Goal: Communication & Community: Answer question/provide support

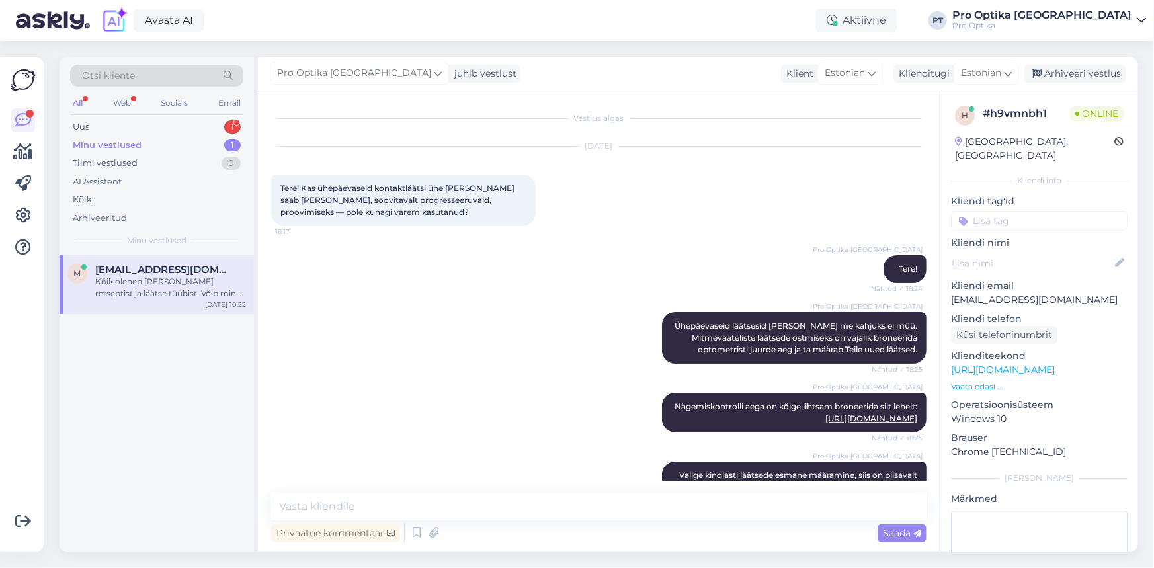
scroll to position [953, 0]
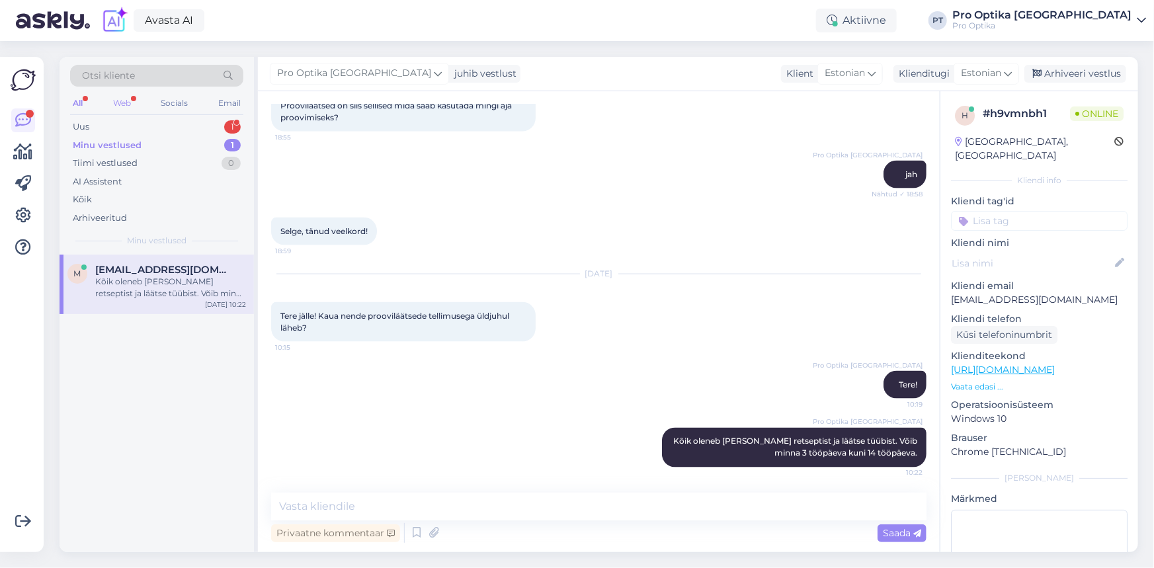
click at [124, 106] on div "Web" at bounding box center [121, 103] width 23 height 17
click at [134, 125] on div "Uus 1" at bounding box center [156, 127] width 173 height 19
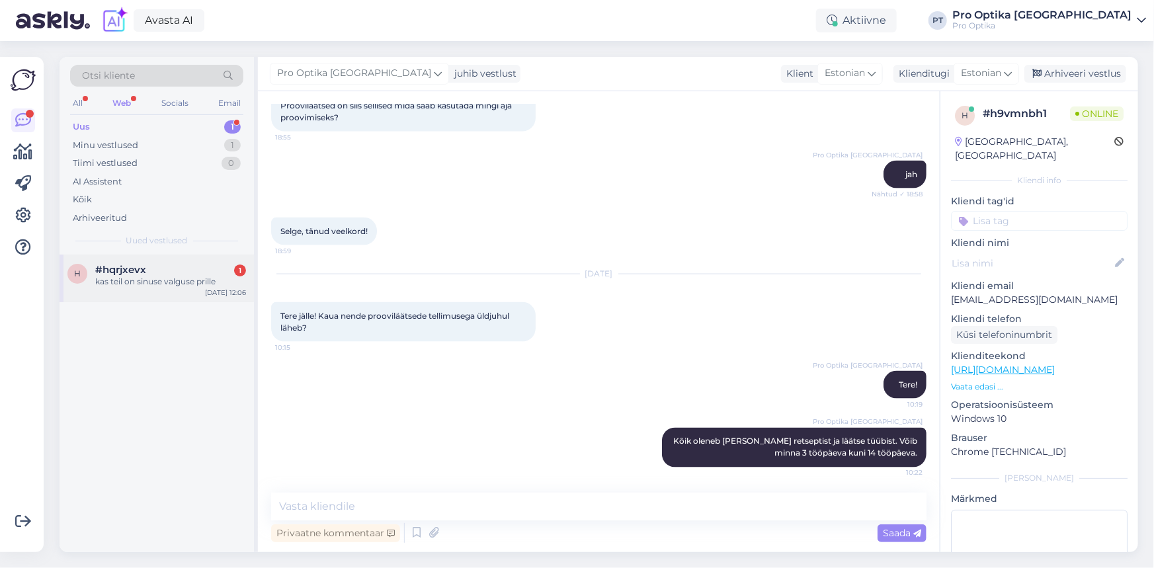
click at [165, 268] on div "#hqrjxevx 1" at bounding box center [170, 270] width 151 height 12
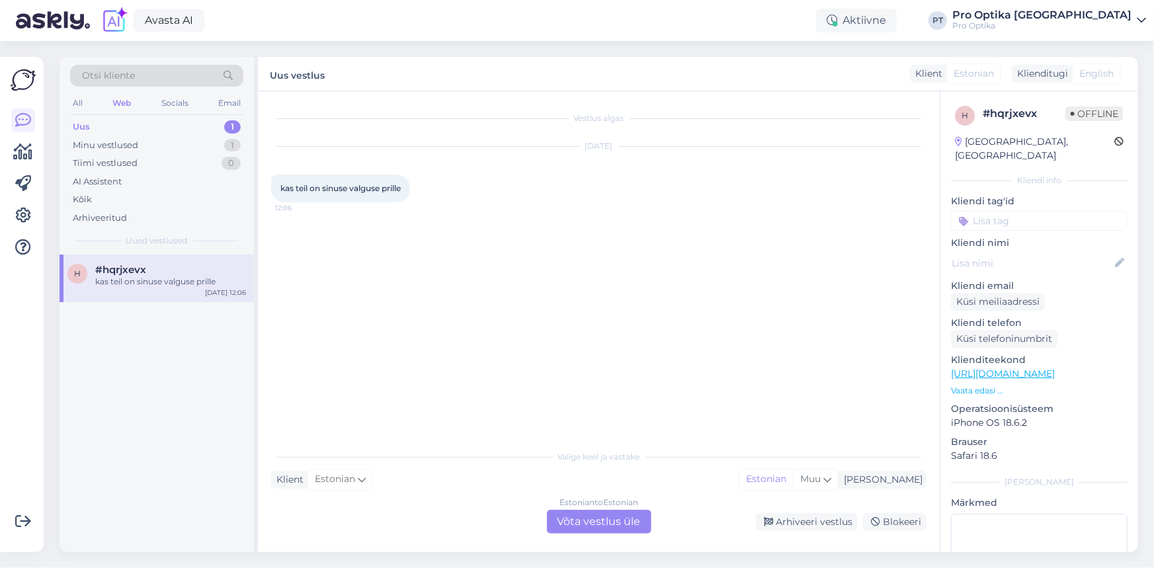
click at [595, 516] on div "Estonian to Estonian Võta vestlus üle" at bounding box center [599, 522] width 104 height 24
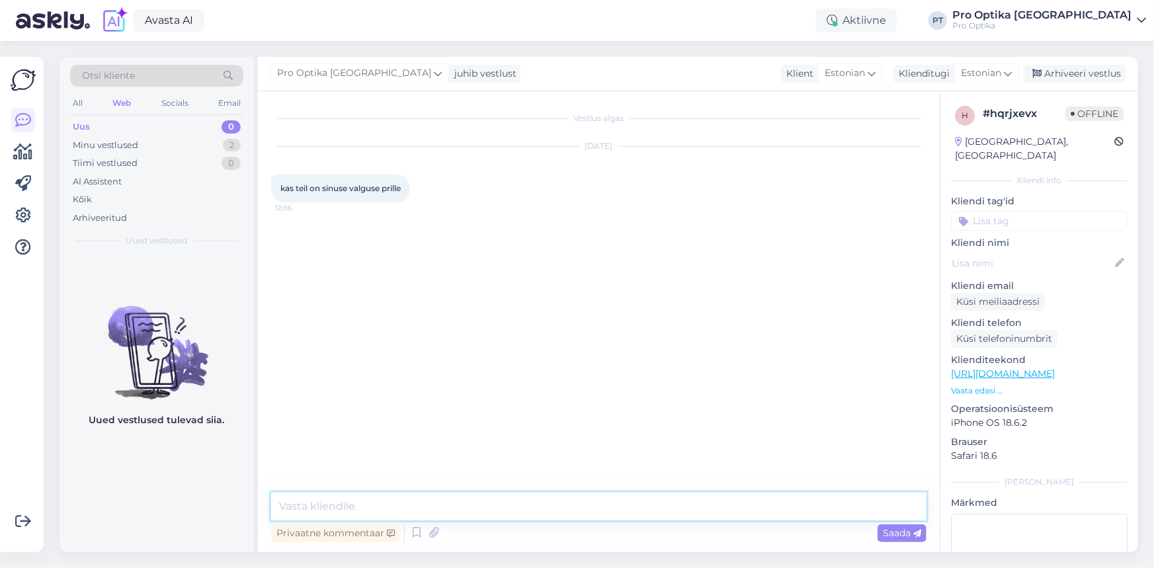
click at [464, 505] on textarea at bounding box center [598, 507] width 655 height 28
type textarea "Tere!"
click at [522, 516] on textarea at bounding box center [598, 507] width 655 height 28
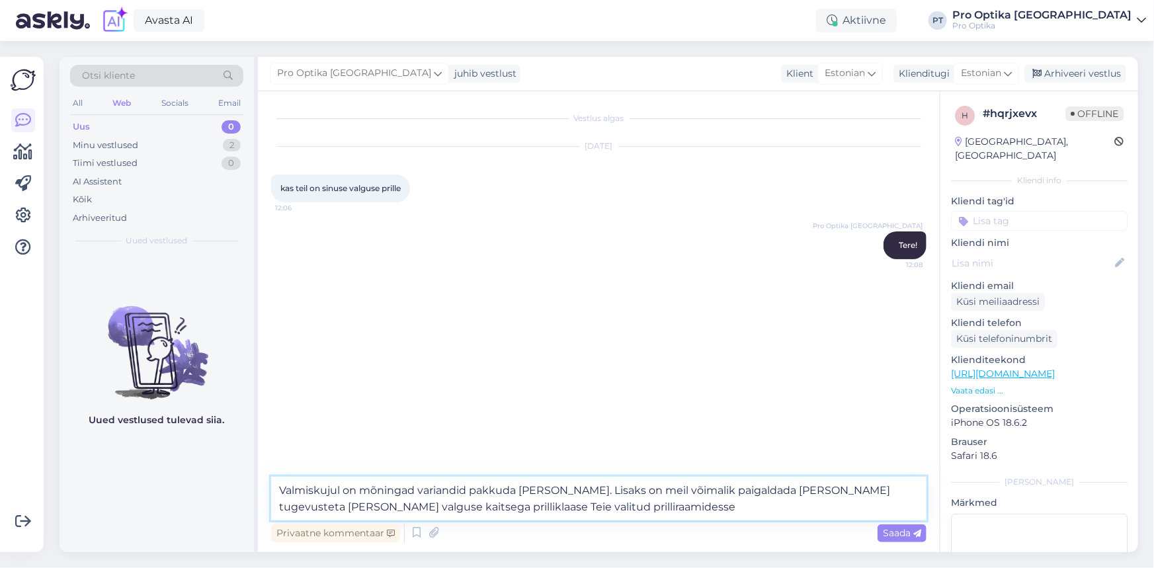
type textarea "Valmiskujul on mõningad variandid pakkuda [PERSON_NAME]. Lisaks on meil võimali…"
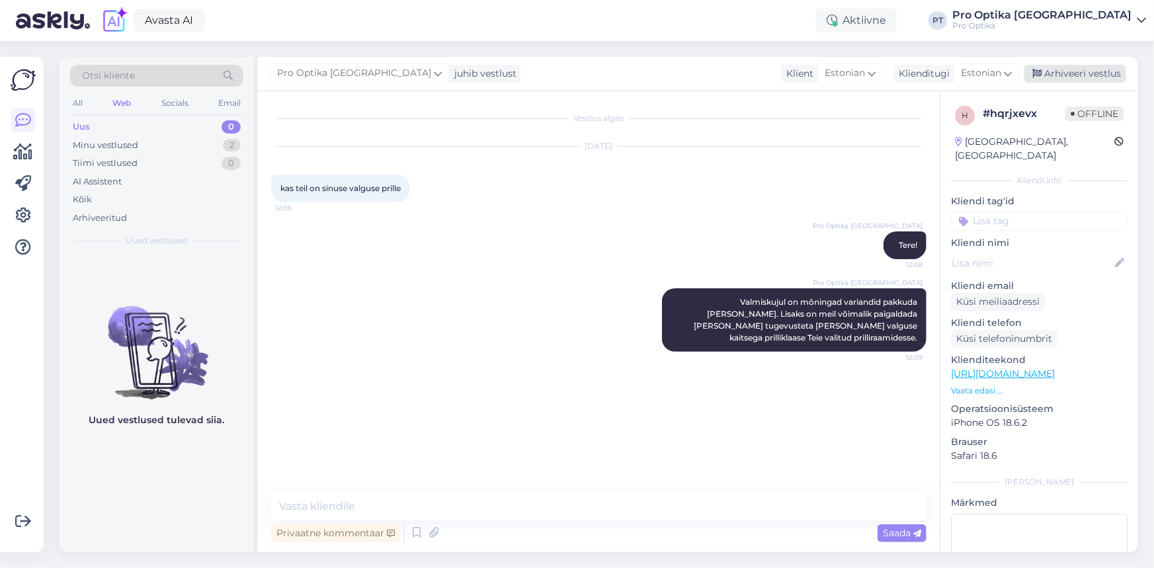
click at [1100, 71] on div "Arhiveeri vestlus" at bounding box center [1075, 74] width 102 height 18
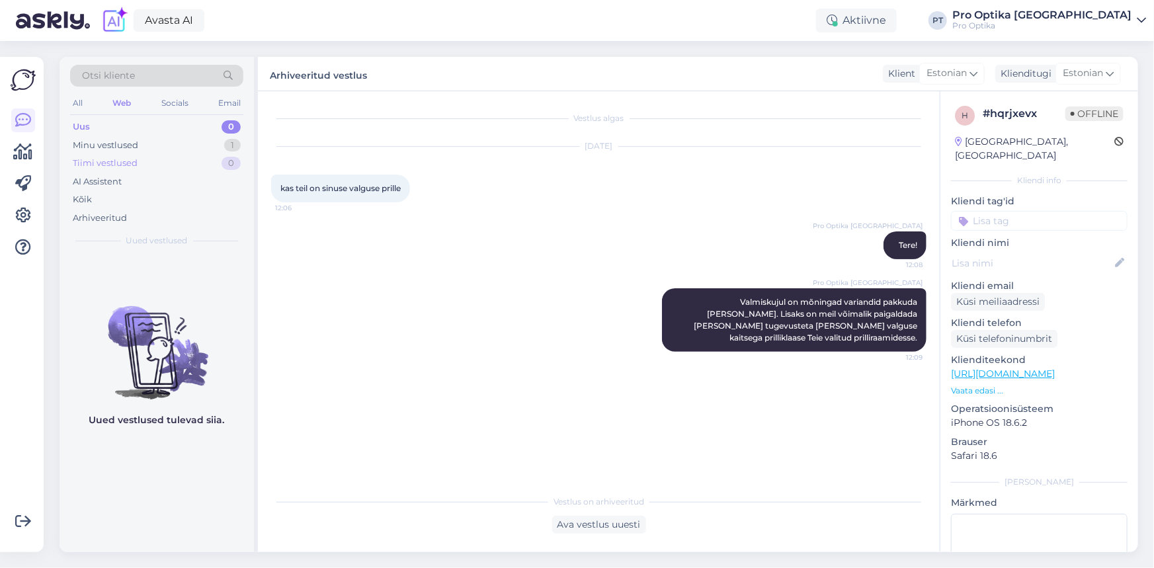
click at [200, 157] on div "Tiimi vestlused 0" at bounding box center [156, 163] width 173 height 19
click at [204, 145] on div "Minu vestlused 1" at bounding box center [156, 145] width 173 height 19
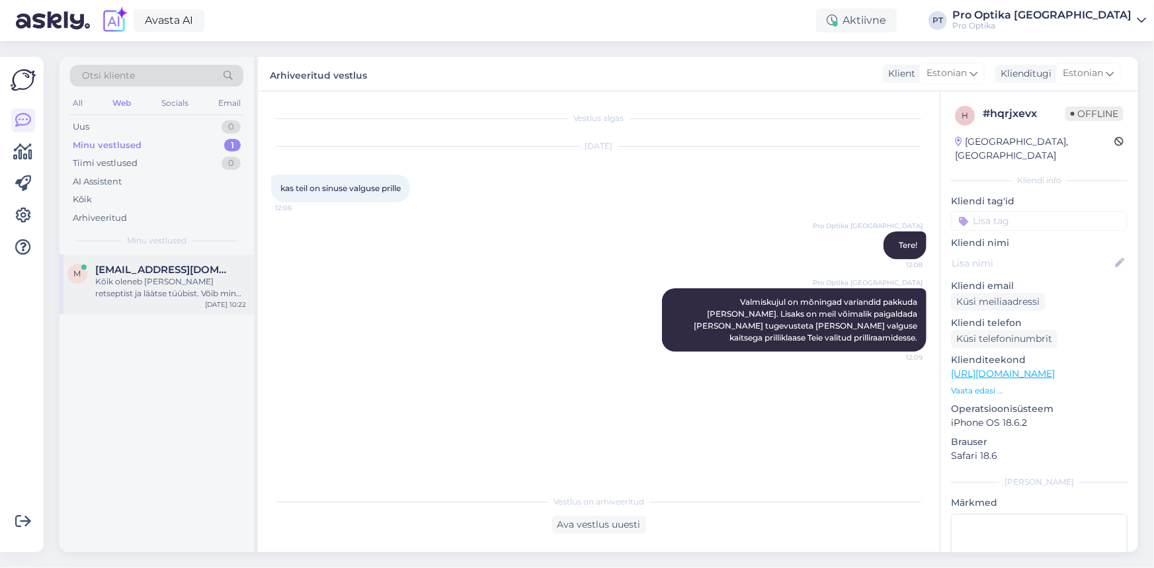
click at [169, 296] on div "Kõik oleneb [PERSON_NAME] retseptist ja läätse tüübist. Võib minna 3 tööpäeva k…" at bounding box center [170, 288] width 151 height 24
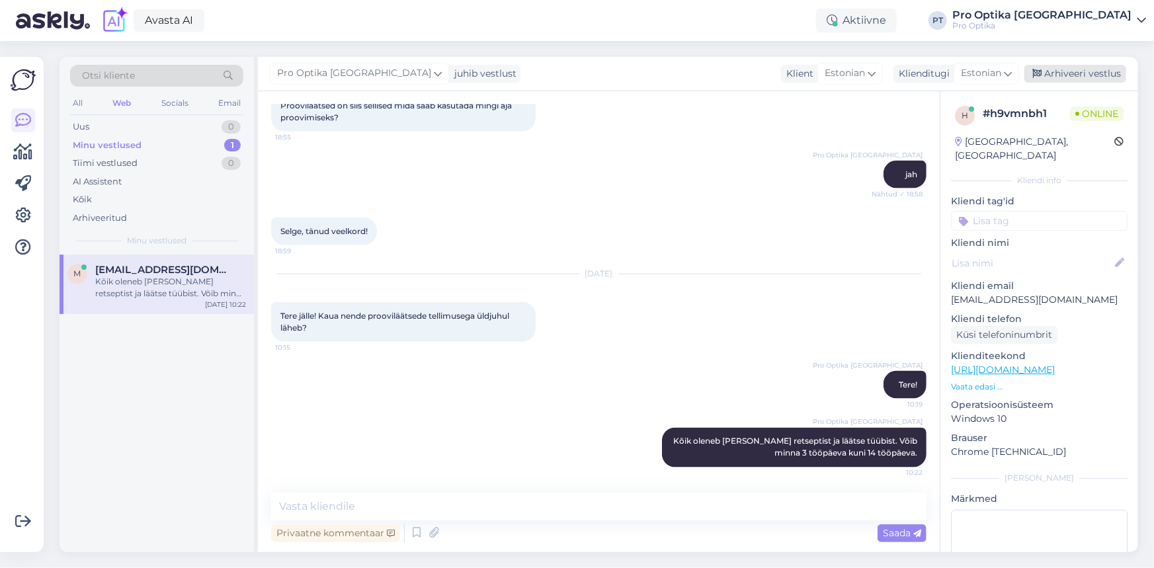
click at [1122, 66] on div "Arhiveeri vestlus" at bounding box center [1075, 74] width 102 height 18
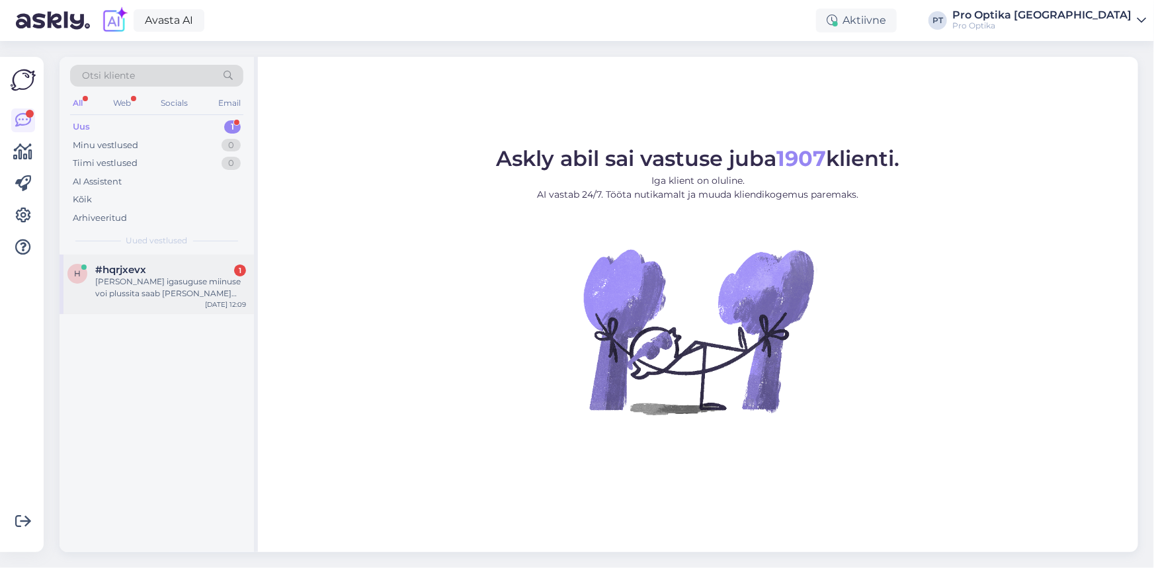
click at [171, 288] on div "ilma igasuguse miinuse voi plussita saab ka neid kanda?" at bounding box center [170, 288] width 151 height 24
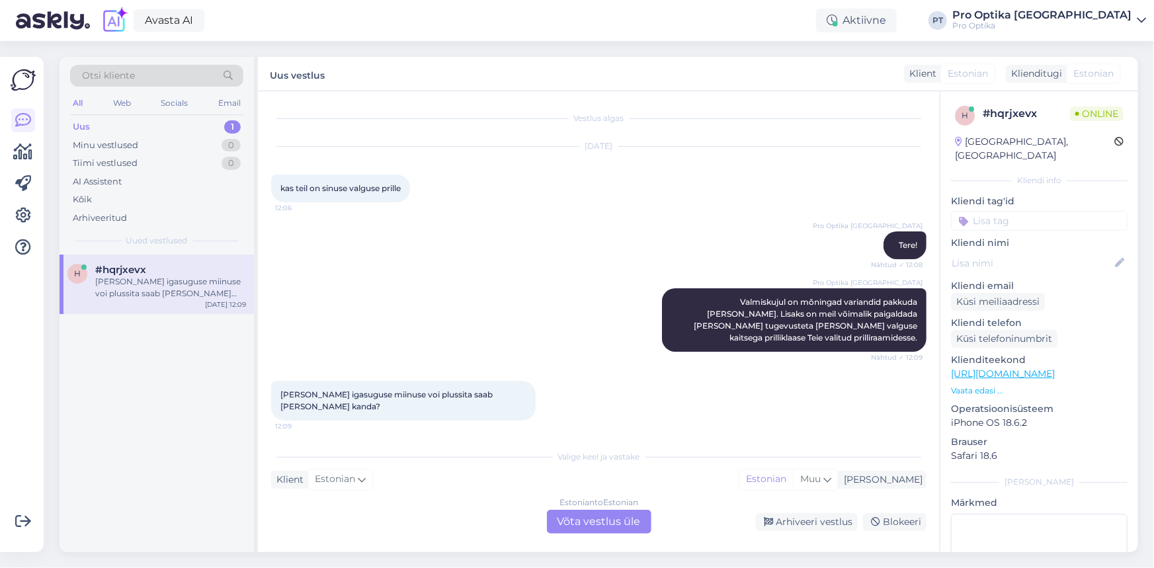
click at [573, 529] on div "Estonian to Estonian Võta vestlus üle" at bounding box center [599, 522] width 104 height 24
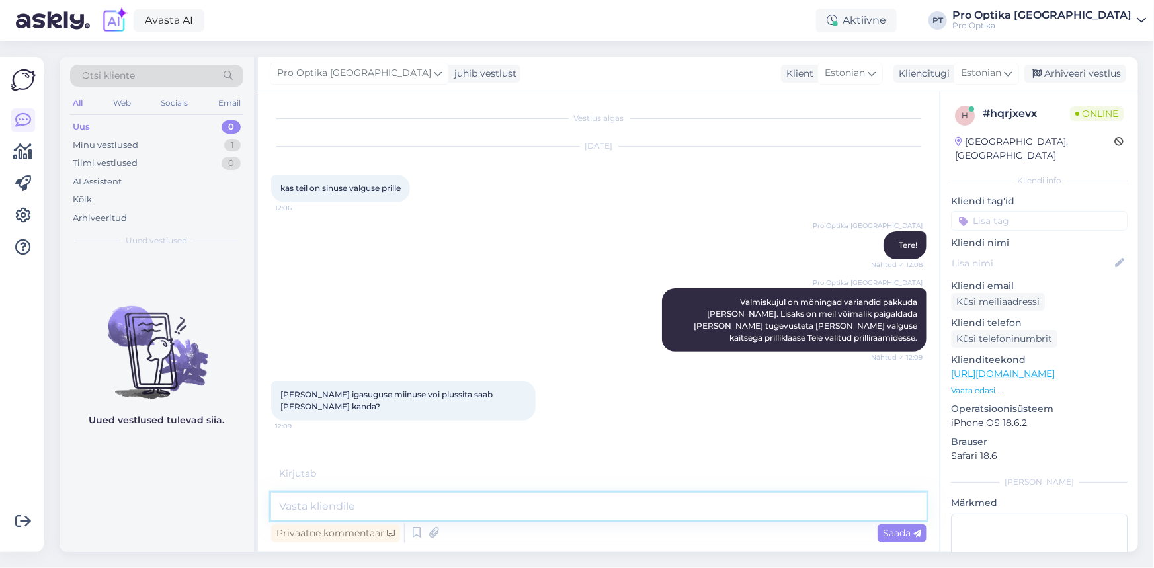
click at [579, 512] on textarea at bounding box center [598, 507] width 655 height 28
type textarea "d"
type textarea "J"
type textarea "u"
type textarea "Just nii."
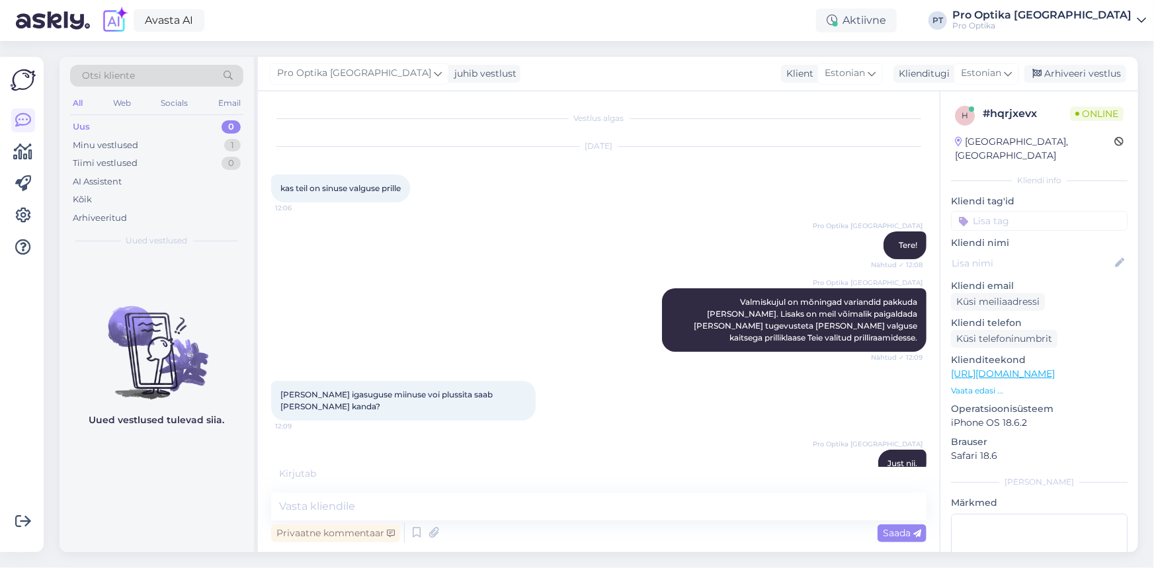
click at [165, 489] on div "Uued vestlused tulevad siia." at bounding box center [157, 404] width 194 height 298
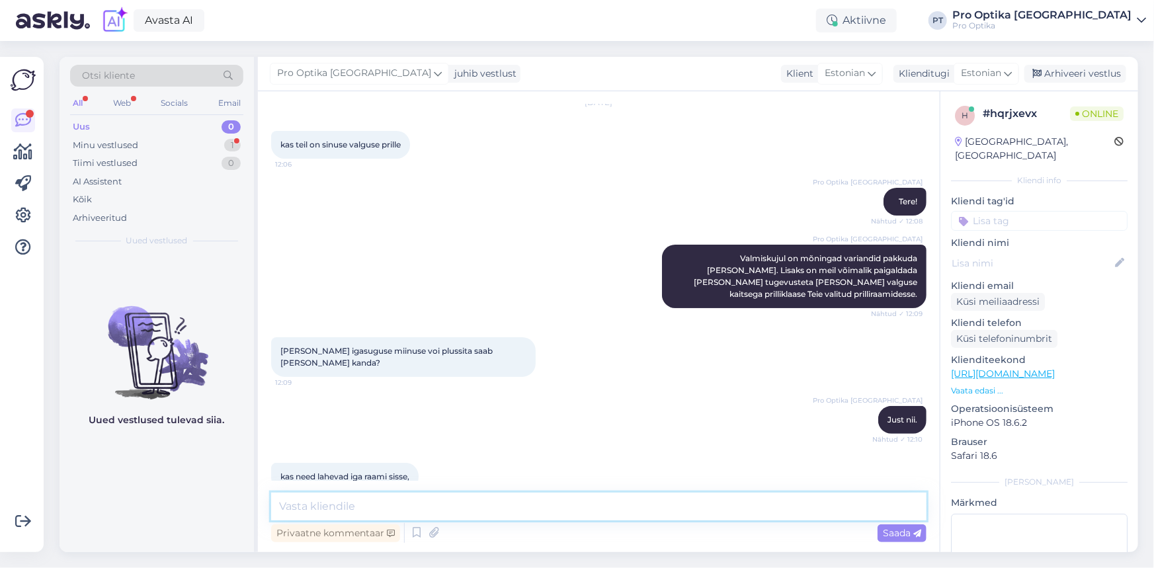
click at [282, 503] on textarea at bounding box center [598, 507] width 655 height 28
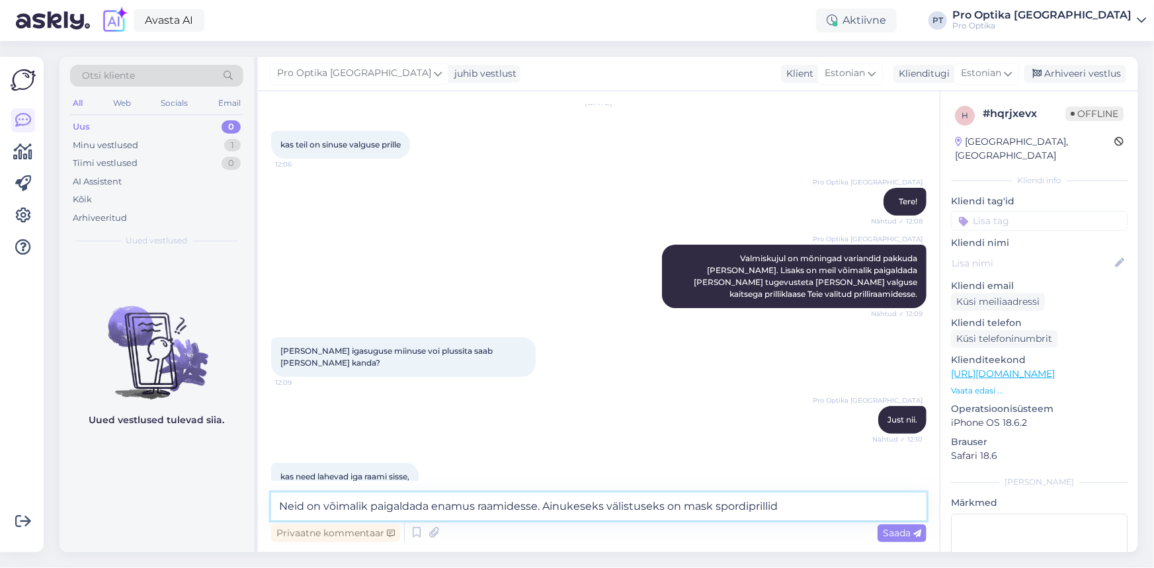
type textarea "Neid on võimalik paigaldada enamus raamidesse. Ainukeseks välistuseks on mask s…"
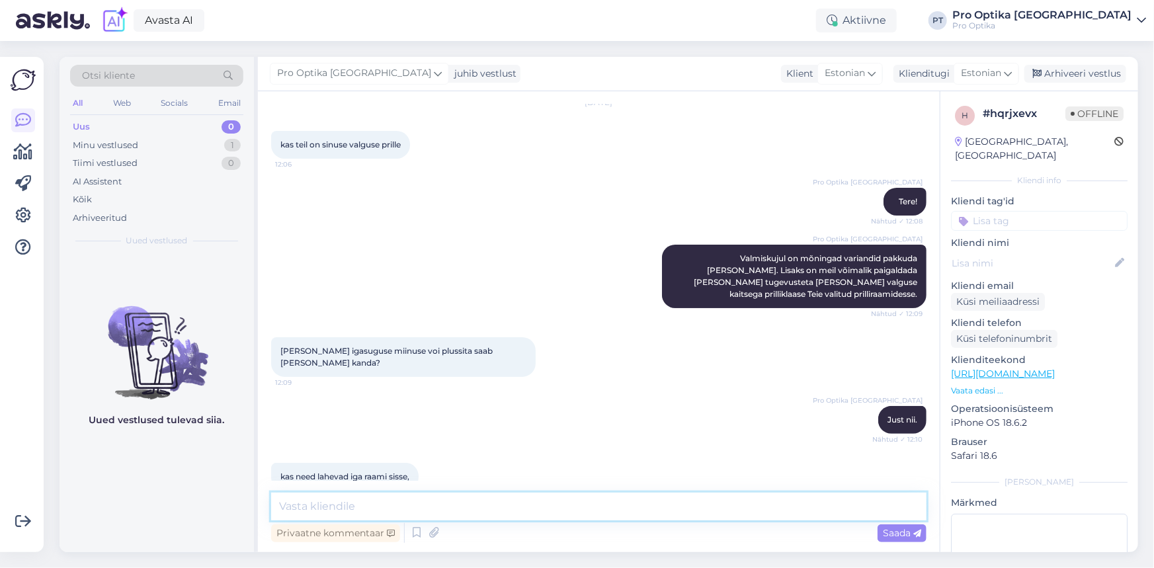
scroll to position [112, 0]
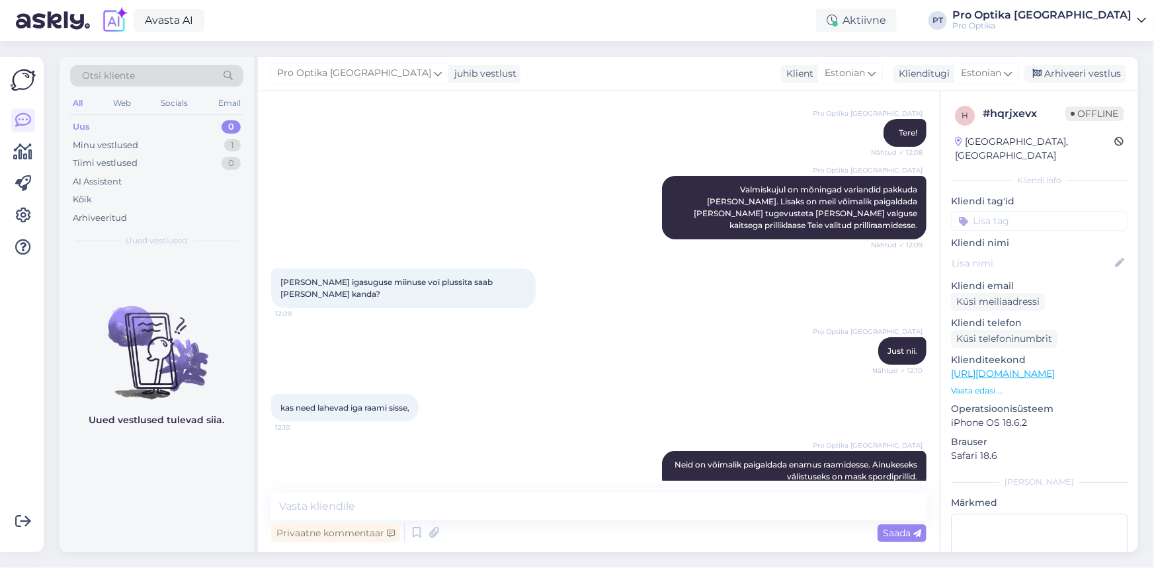
click at [149, 535] on div "Uued vestlused tulevad siia." at bounding box center [157, 404] width 194 height 298
click at [114, 145] on div "Minu vestlused" at bounding box center [105, 145] width 65 height 13
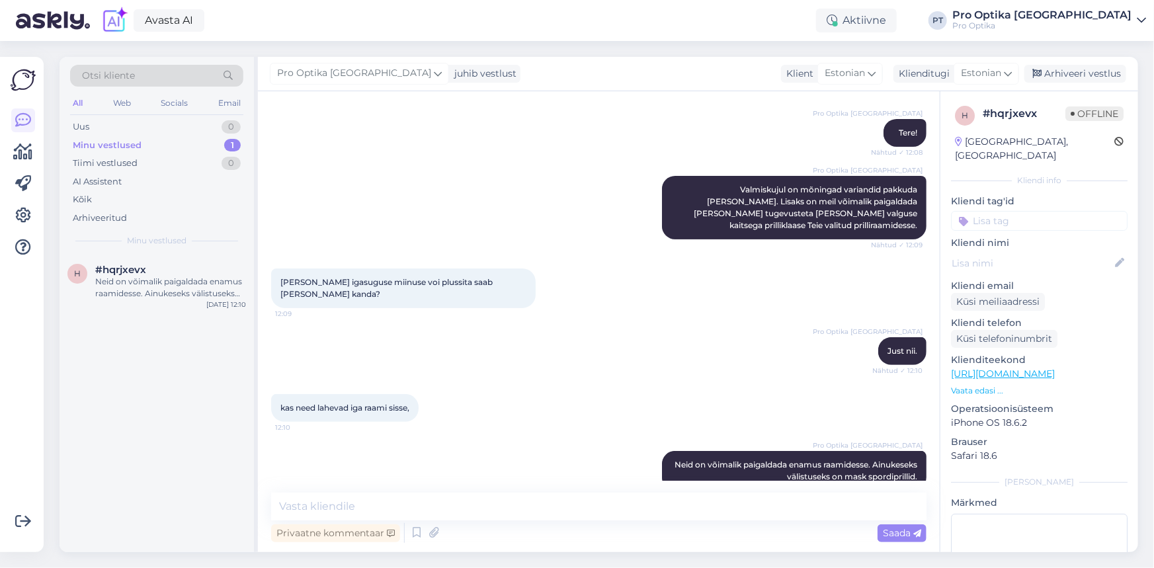
drag, startPoint x: 192, startPoint y: 292, endPoint x: 308, endPoint y: 296, distance: 115.8
click at [192, 293] on div "Neid on võimalik paigaldada enamus raamidesse. Ainukeseks välistuseks on mask s…" at bounding box center [170, 288] width 151 height 24
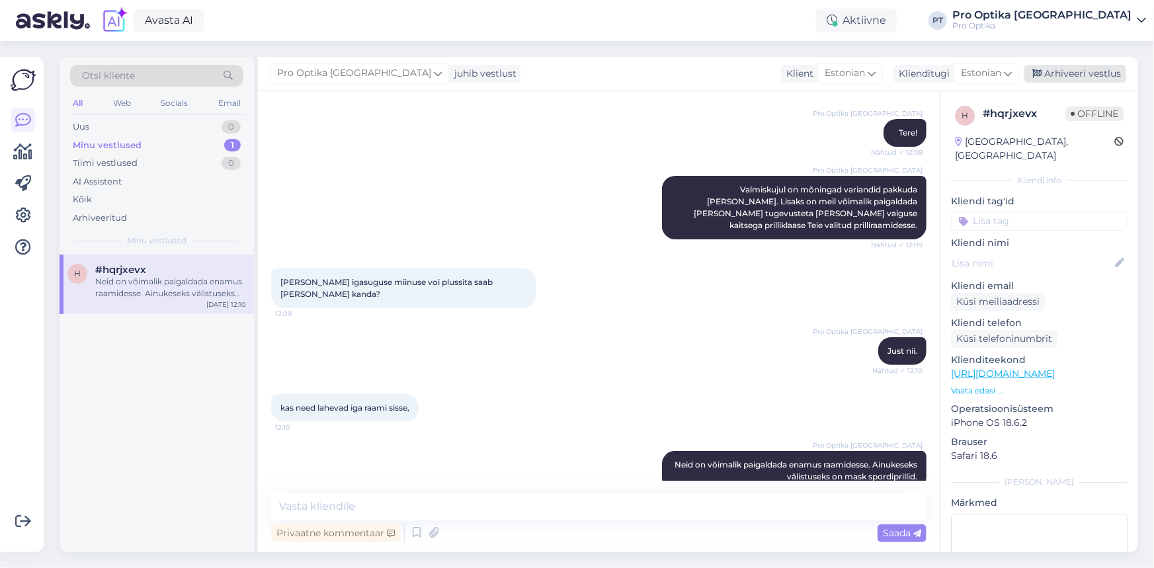
click at [1103, 77] on div "Arhiveeri vestlus" at bounding box center [1075, 74] width 102 height 18
